Goal: Find specific page/section: Find specific page/section

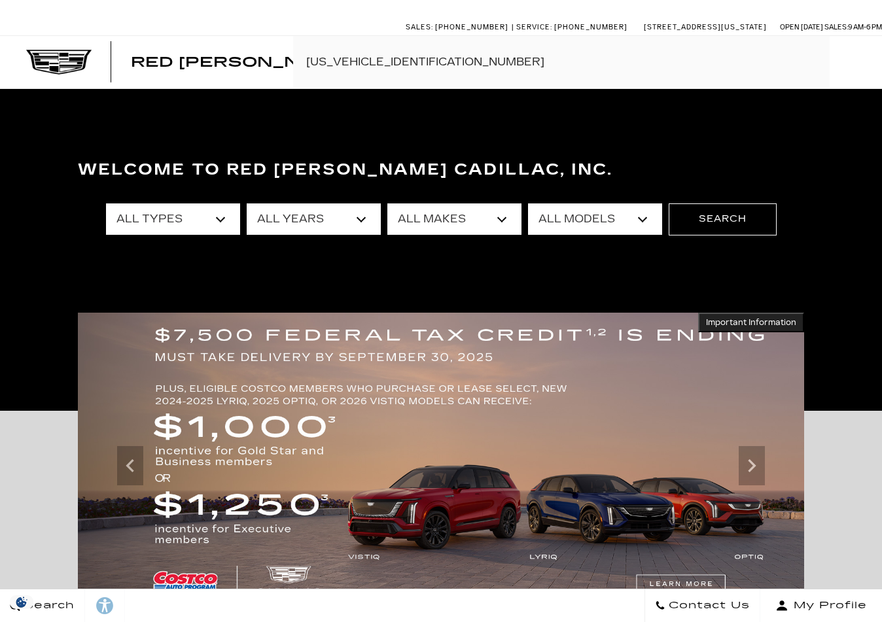
type input "[US_VEHICLE_IDENTIFICATION_NUMBER]"
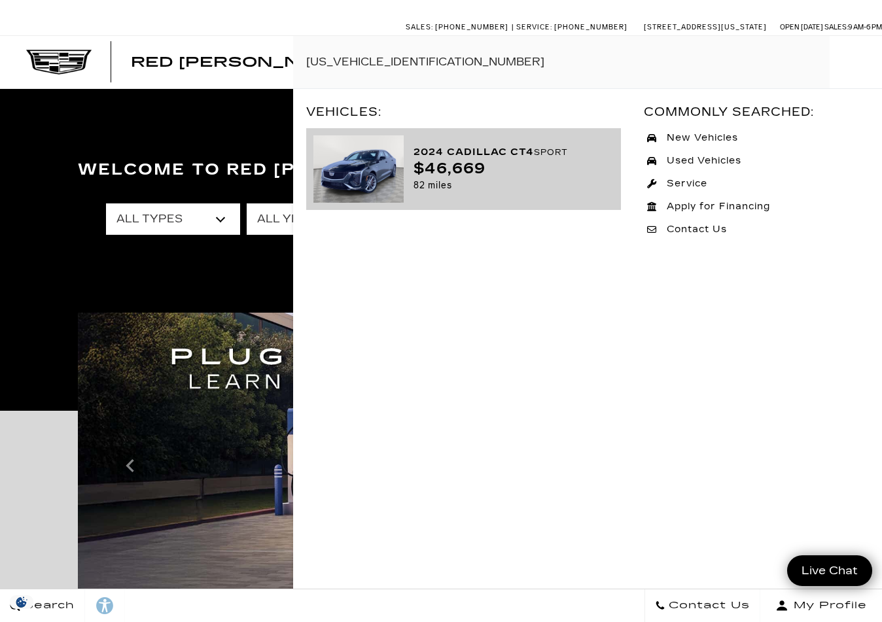
drag, startPoint x: 537, startPoint y: 167, endPoint x: 550, endPoint y: 171, distance: 13.9
click at [537, 168] on div "$46,669" at bounding box center [509, 169] width 190 height 16
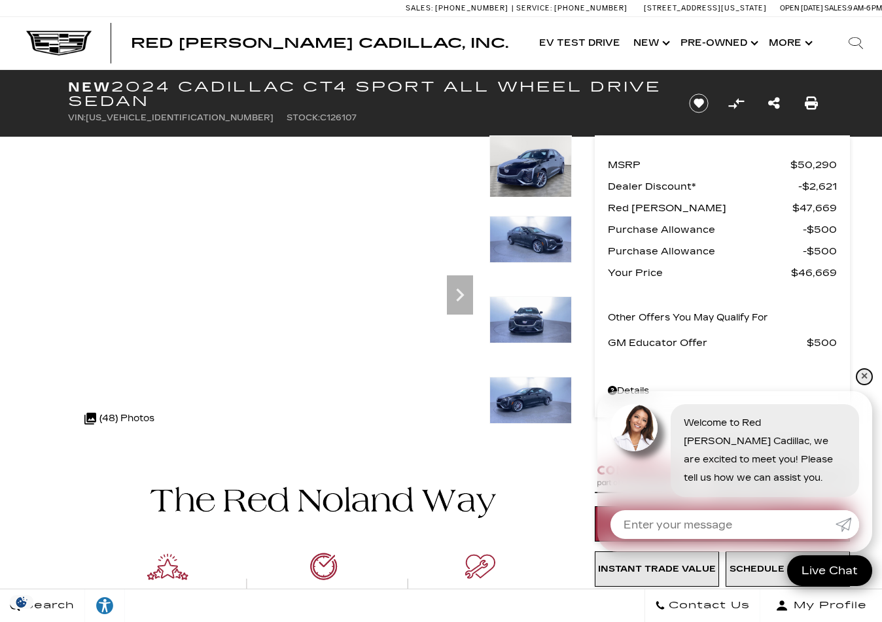
click at [863, 374] on link "✕" at bounding box center [865, 377] width 16 height 16
